Goal: Task Accomplishment & Management: Use online tool/utility

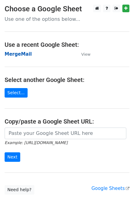
click at [17, 55] on strong "MergeMail" at bounding box center [18, 54] width 27 height 6
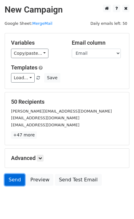
click at [13, 181] on link "Send" at bounding box center [15, 180] width 20 height 12
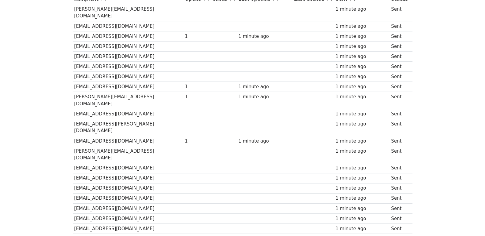
scroll to position [18, 0]
